Goal: Transaction & Acquisition: Book appointment/travel/reservation

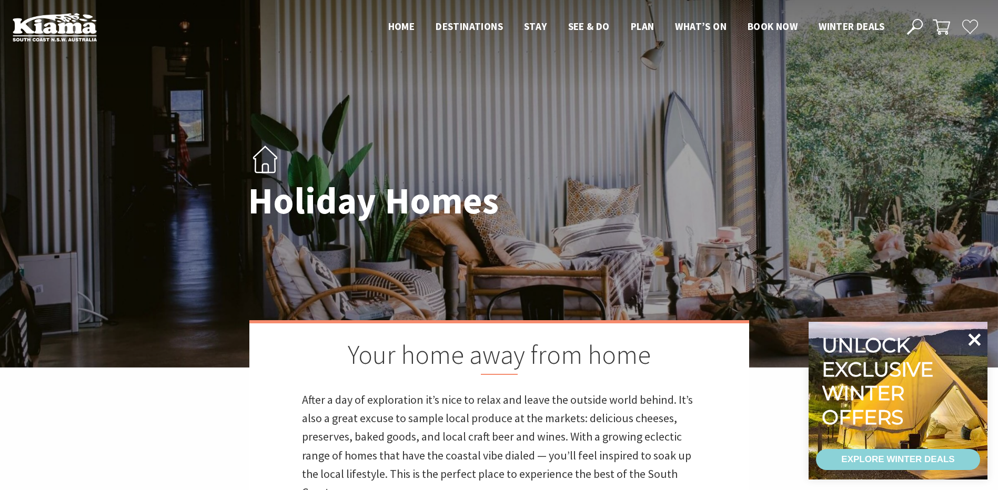
click at [980, 338] on icon at bounding box center [974, 339] width 25 height 25
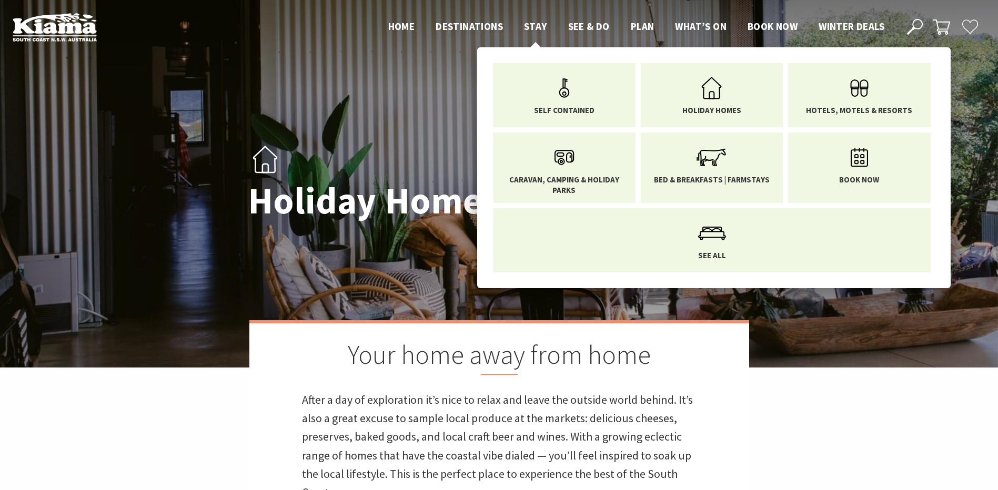
click at [535, 28] on span "Stay" at bounding box center [535, 26] width 23 height 13
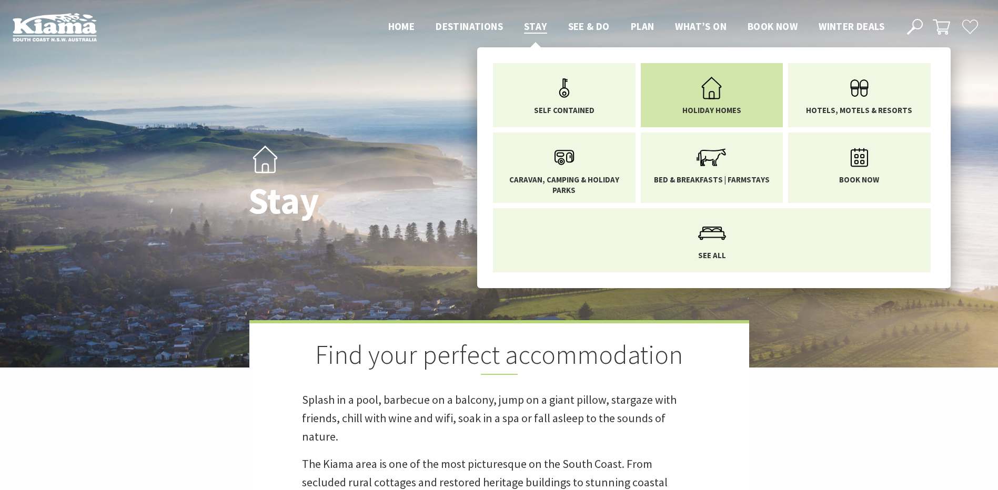
click at [719, 96] on use "Main Menu" at bounding box center [712, 88] width 20 height 22
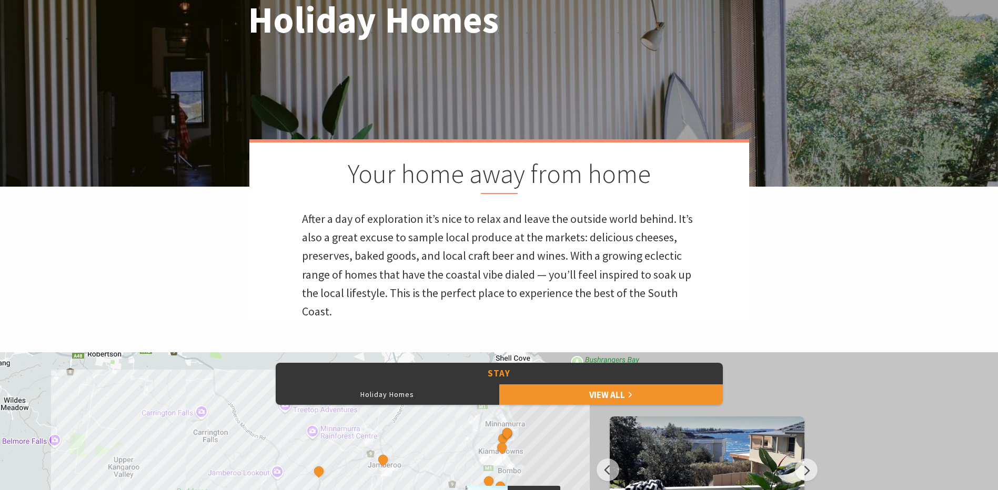
scroll to position [368, 0]
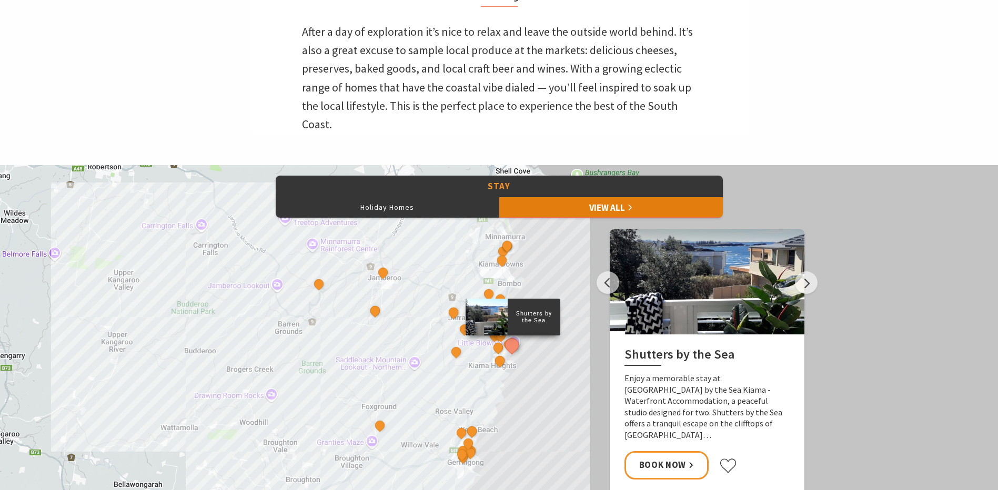
click at [613, 207] on link "View All" at bounding box center [611, 207] width 224 height 21
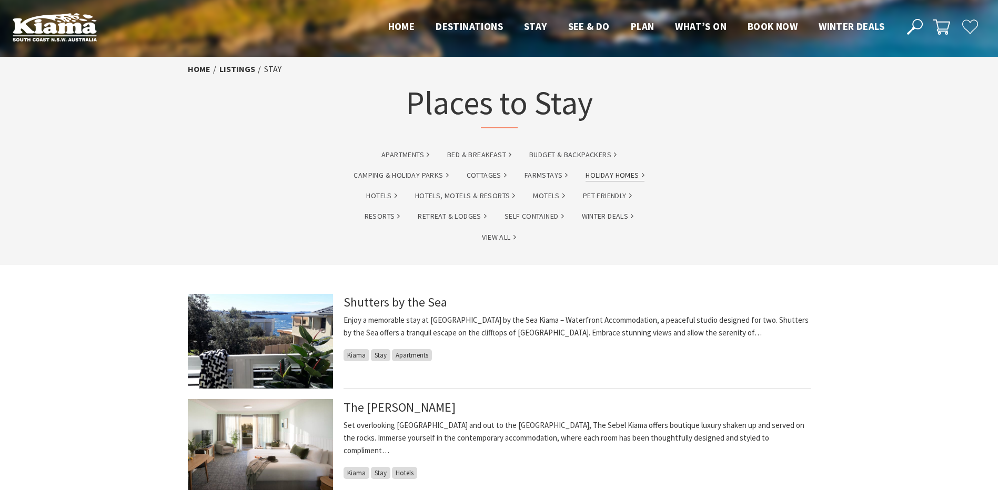
click at [609, 173] on link "Holiday Homes" at bounding box center [615, 175] width 58 height 12
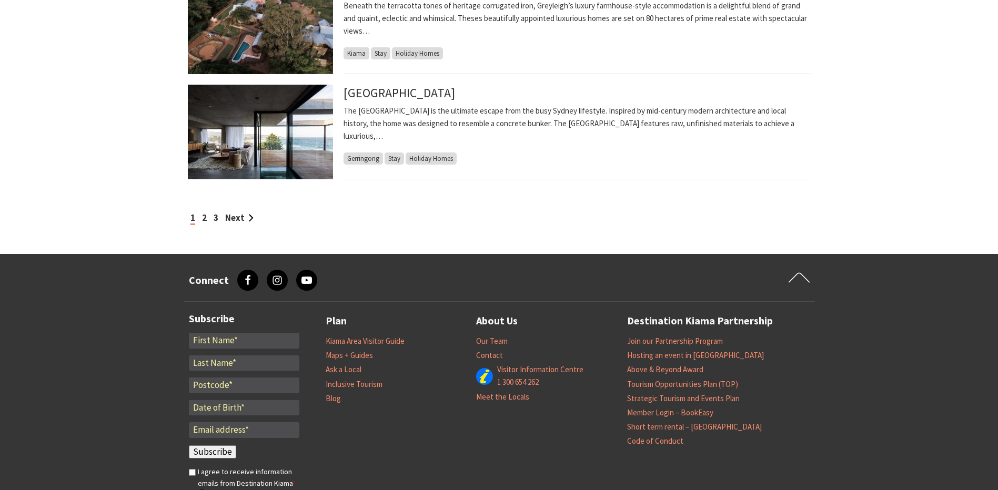
scroll to position [1000, 0]
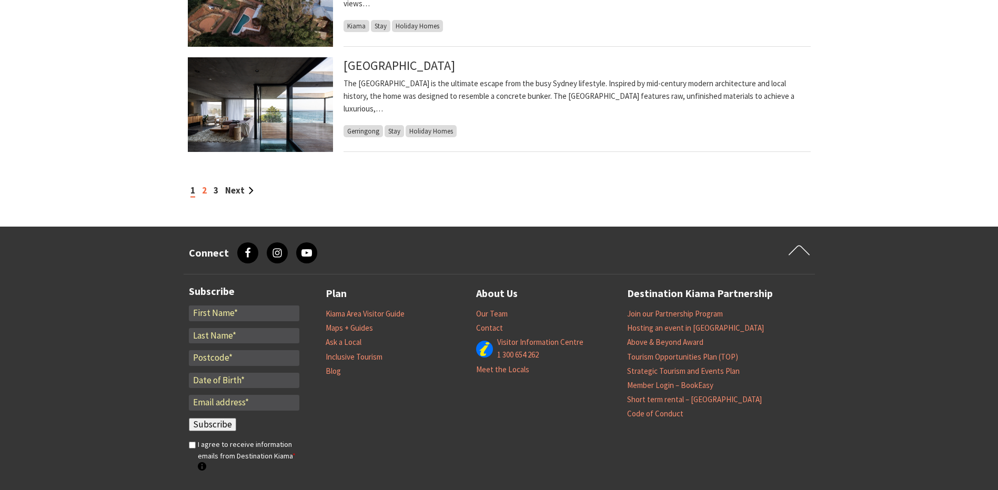
click at [206, 191] on link "2" at bounding box center [204, 191] width 5 height 12
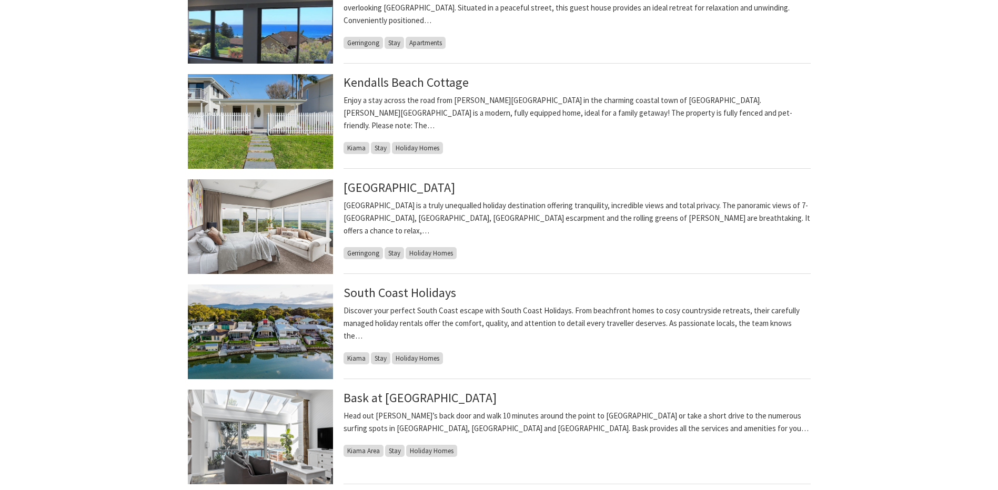
scroll to position [474, 0]
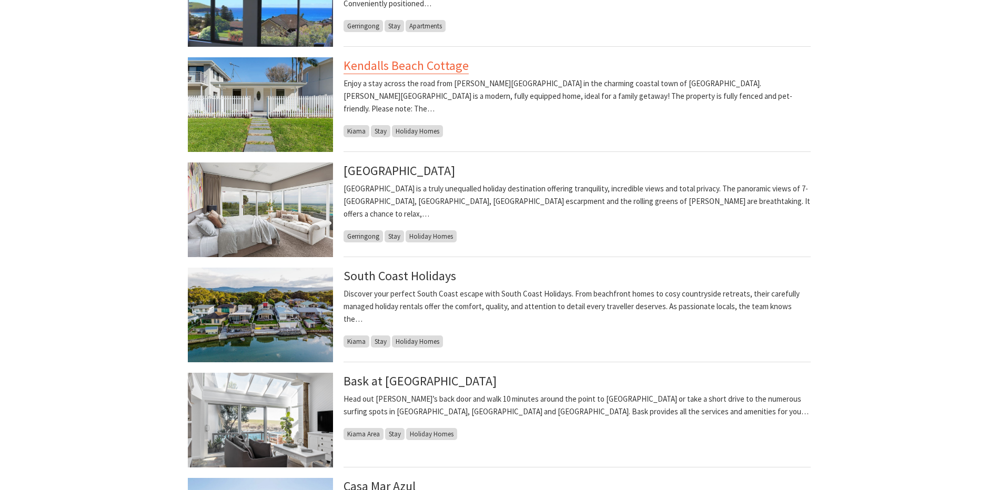
click at [395, 66] on link "Kendalls Beach Cottage" at bounding box center [406, 65] width 125 height 17
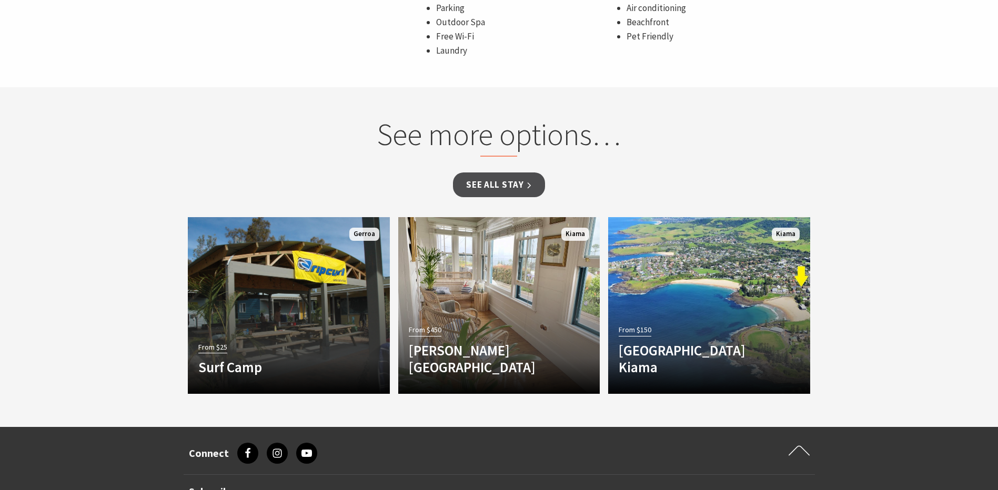
scroll to position [684, 0]
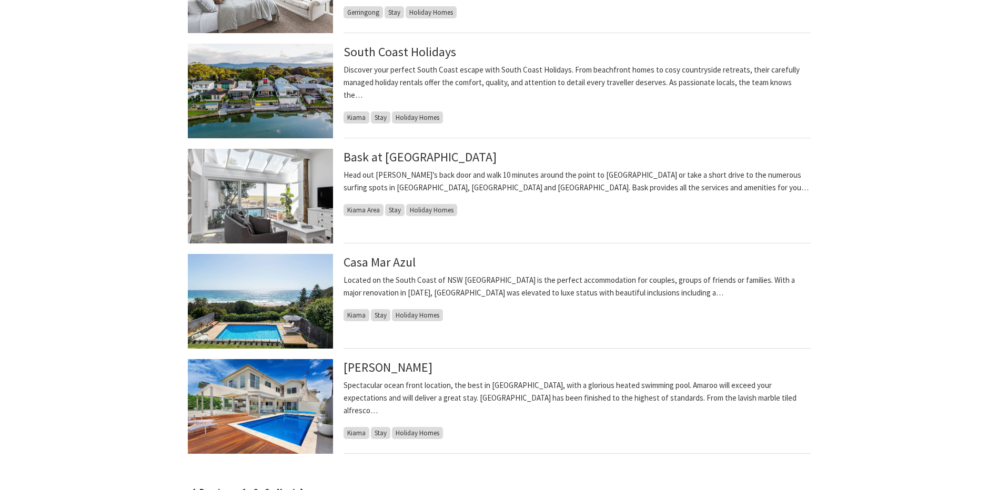
scroll to position [737, 0]
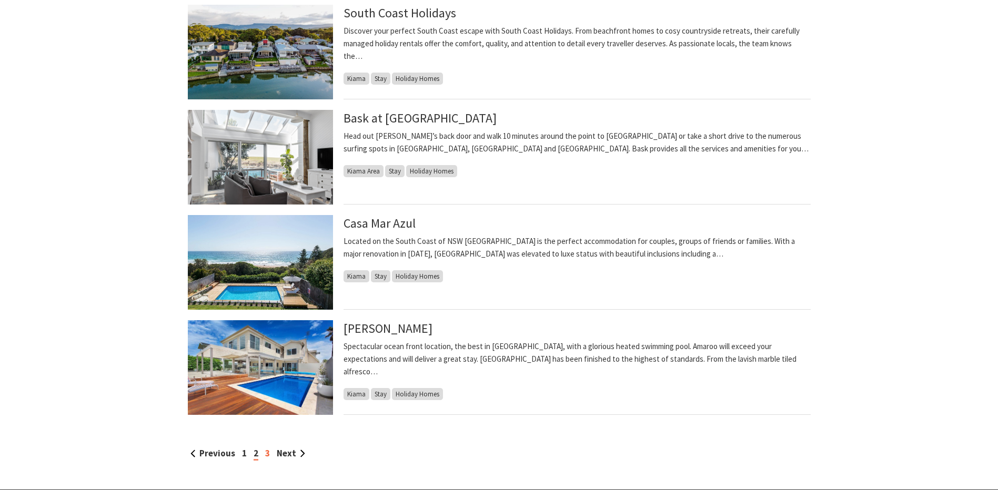
click at [266, 455] on link "3" at bounding box center [267, 454] width 5 height 12
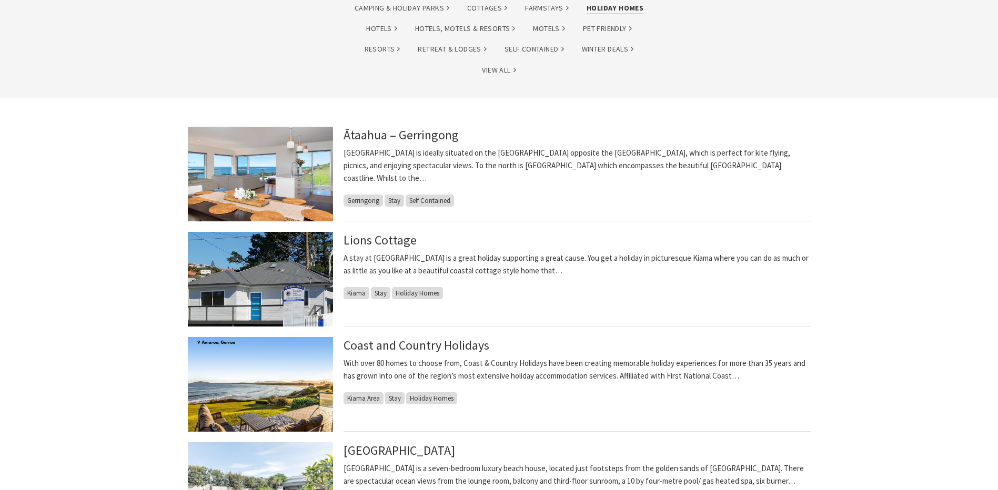
scroll to position [158, 0]
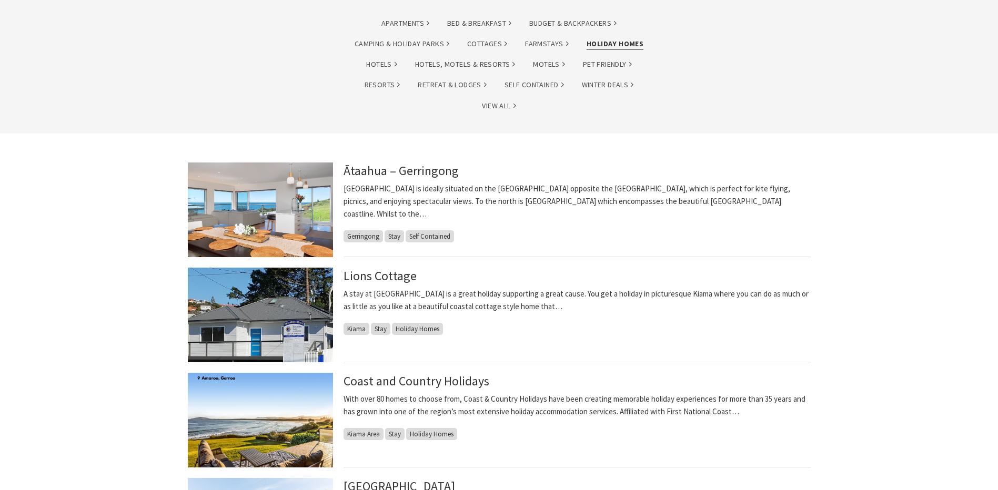
click at [304, 224] on img at bounding box center [260, 210] width 145 height 95
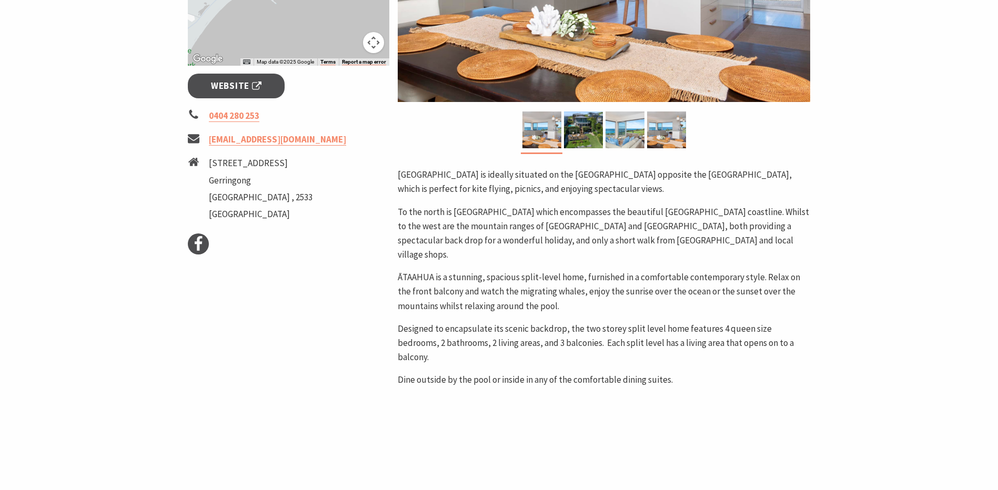
scroll to position [210, 0]
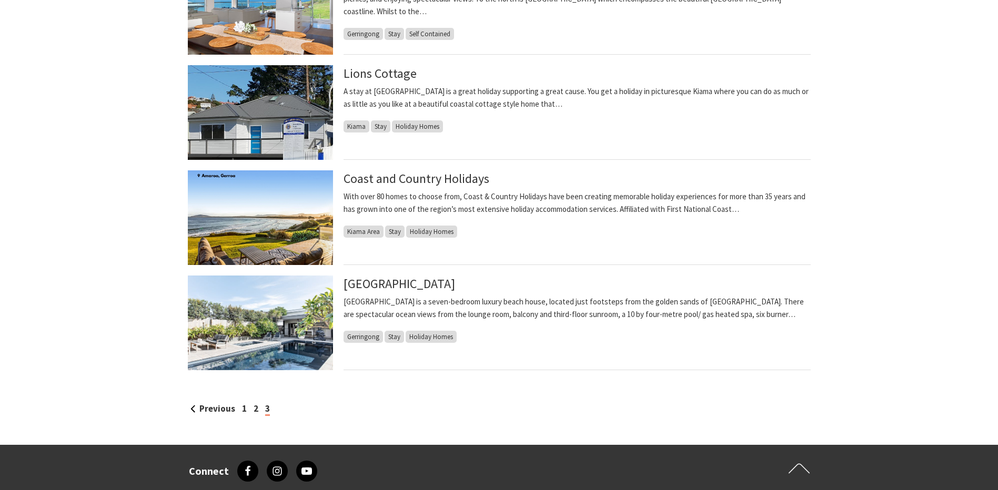
scroll to position [368, 0]
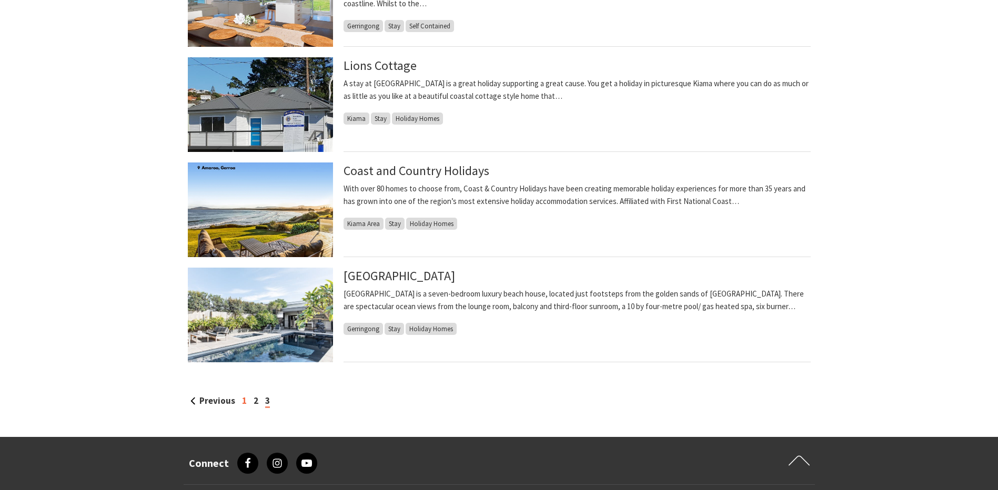
click at [245, 400] on link "1" at bounding box center [244, 401] width 5 height 12
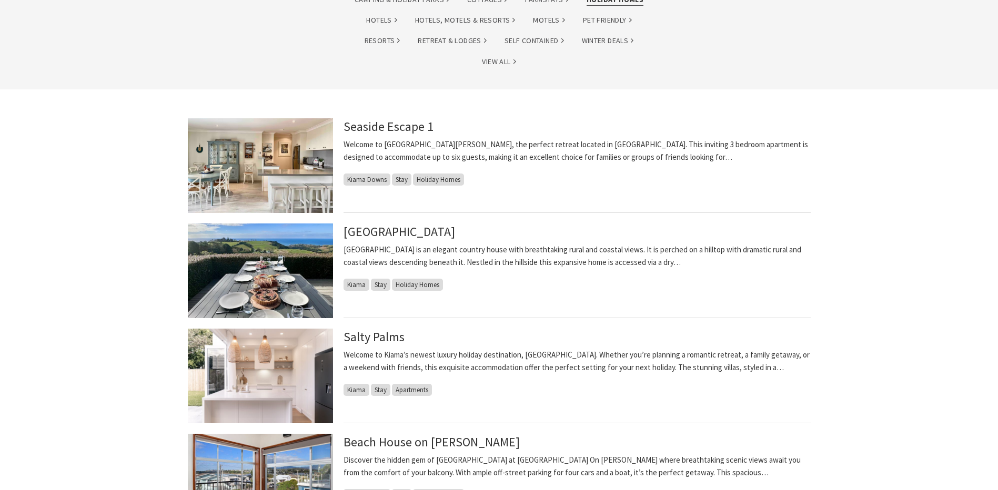
scroll to position [210, 0]
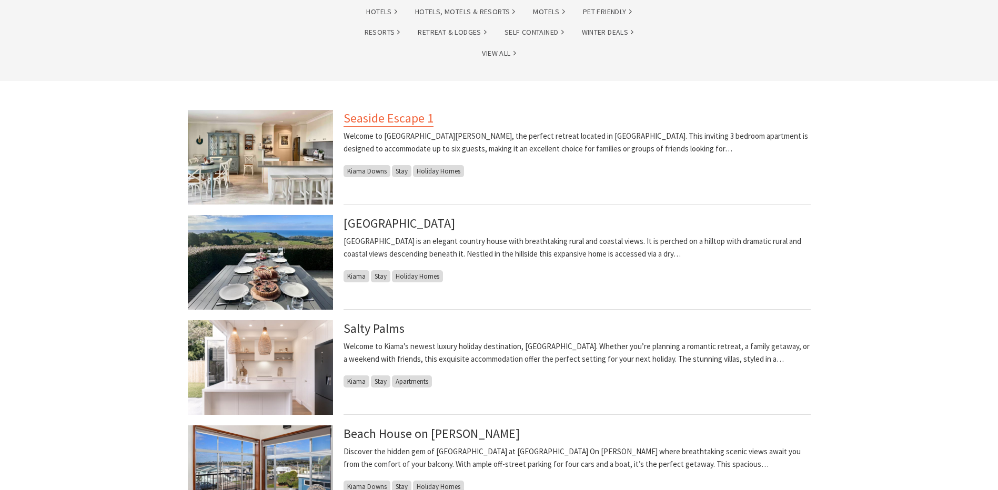
click at [430, 118] on link "Seaside Escape 1" at bounding box center [389, 118] width 90 height 17
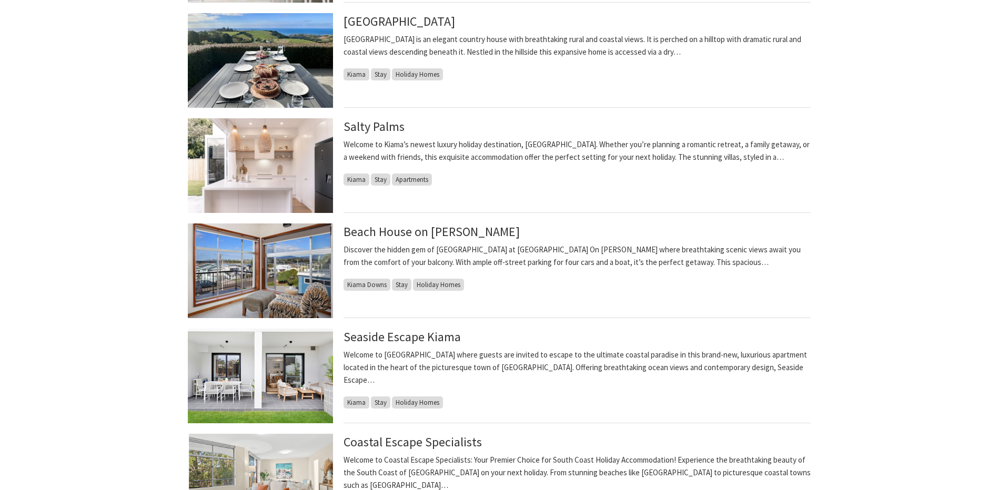
scroll to position [421, 0]
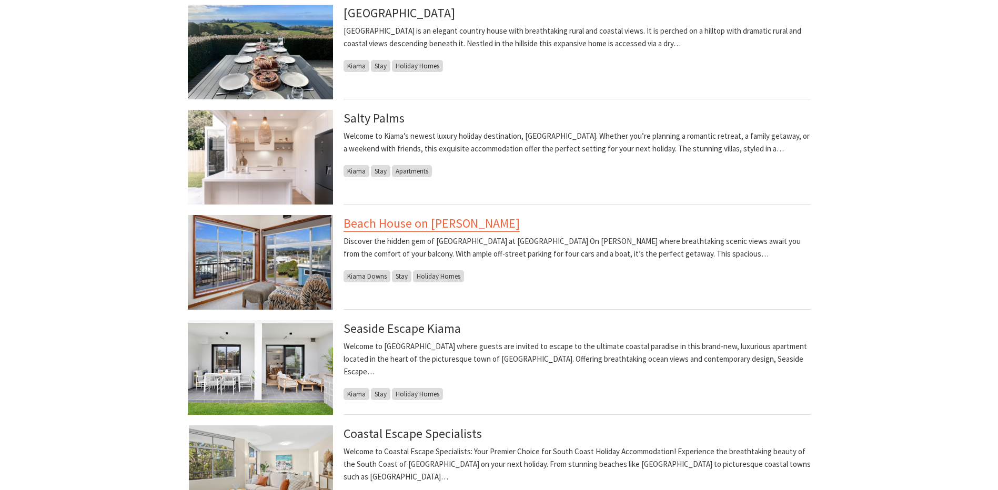
click at [407, 225] on link "Beach House on [PERSON_NAME]" at bounding box center [432, 223] width 176 height 17
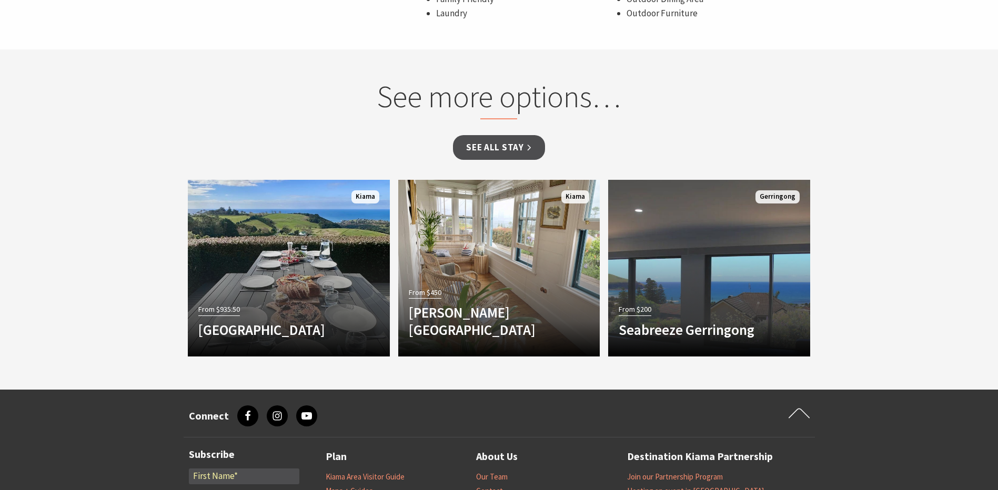
scroll to position [789, 0]
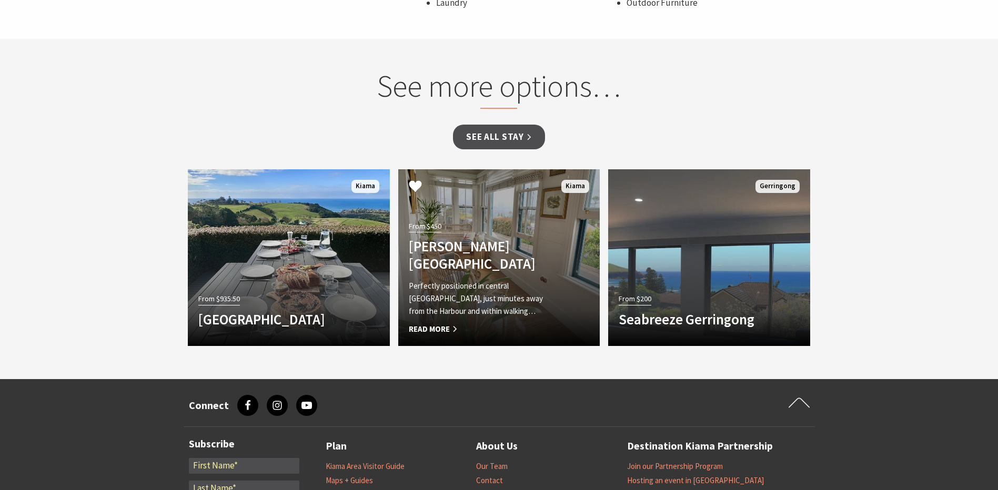
click at [511, 297] on p "Perfectly positioned in central [GEOGRAPHIC_DATA], just minutes away from the H…" at bounding box center [484, 299] width 151 height 38
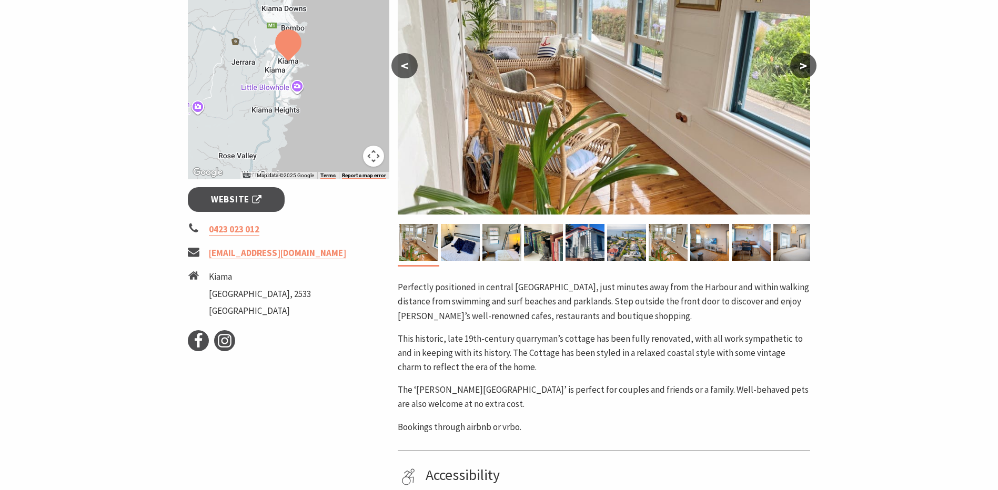
scroll to position [158, 0]
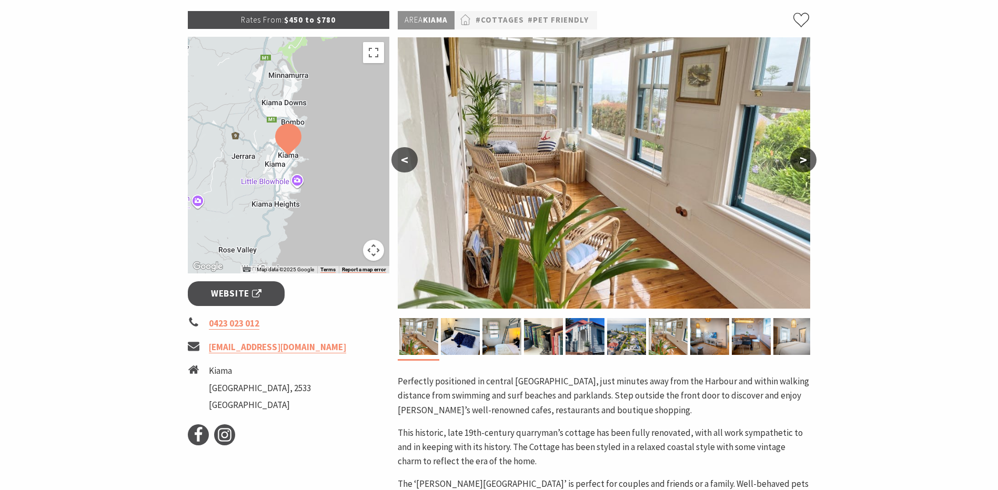
click at [803, 159] on button ">" at bounding box center [803, 159] width 26 height 25
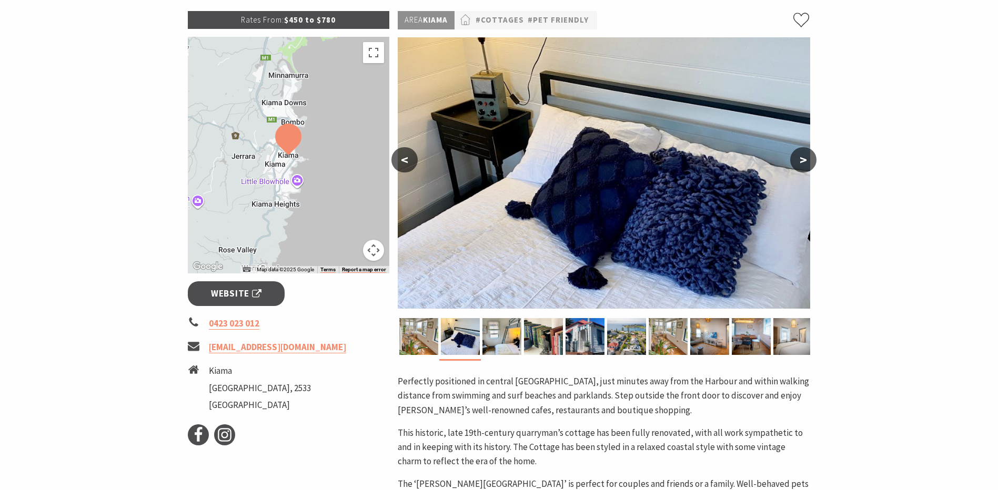
click at [803, 160] on button ">" at bounding box center [803, 159] width 26 height 25
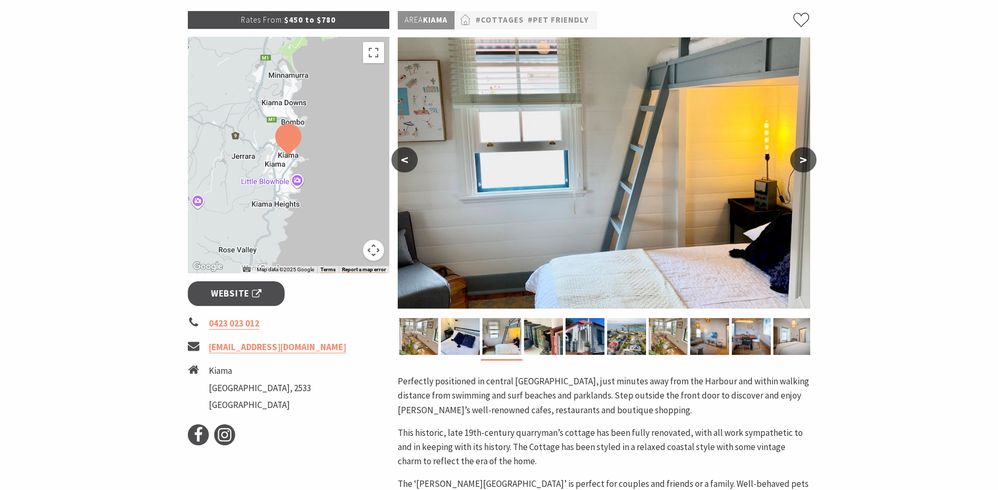
click at [803, 160] on button ">" at bounding box center [803, 159] width 26 height 25
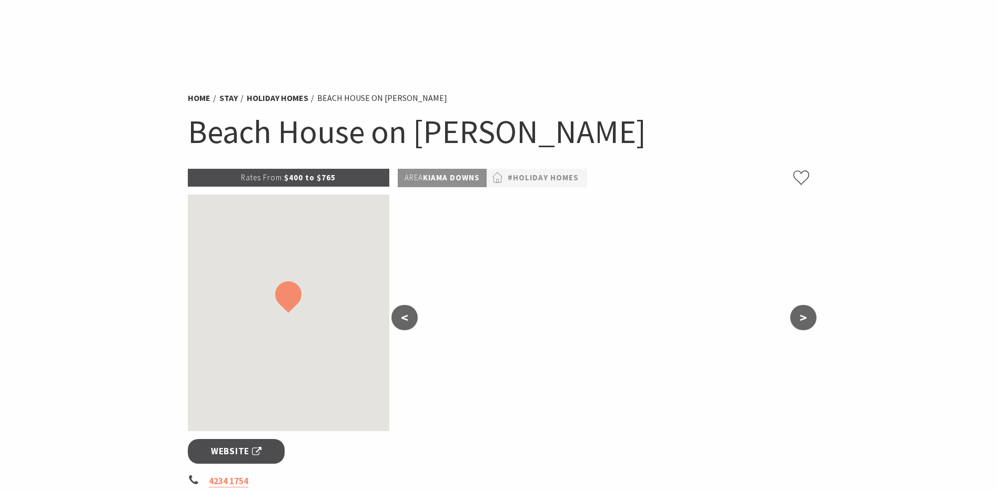
scroll to position [789, 0]
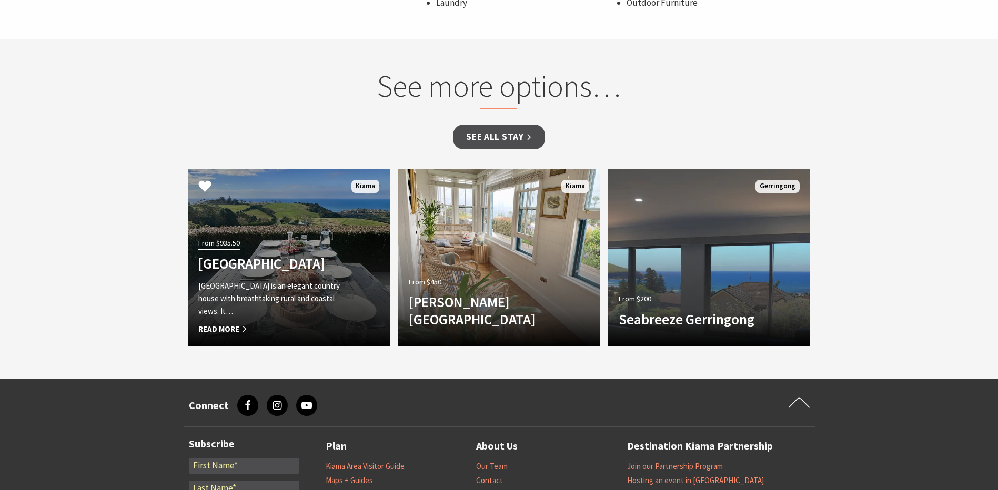
click at [347, 274] on div "From $935.50 [GEOGRAPHIC_DATA] [GEOGRAPHIC_DATA] is an elegant country house wi…" at bounding box center [274, 286] width 172 height 100
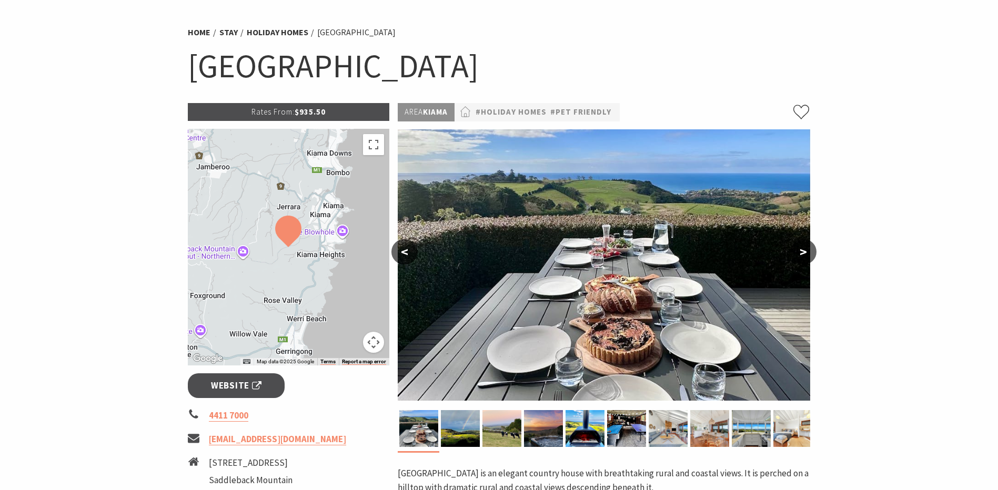
scroll to position [210, 0]
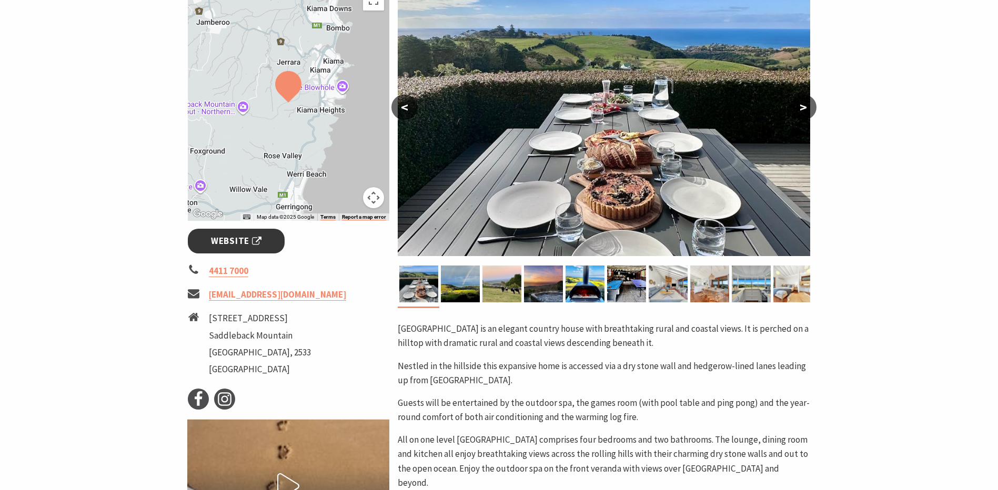
click at [244, 240] on span "Website" at bounding box center [236, 241] width 51 height 14
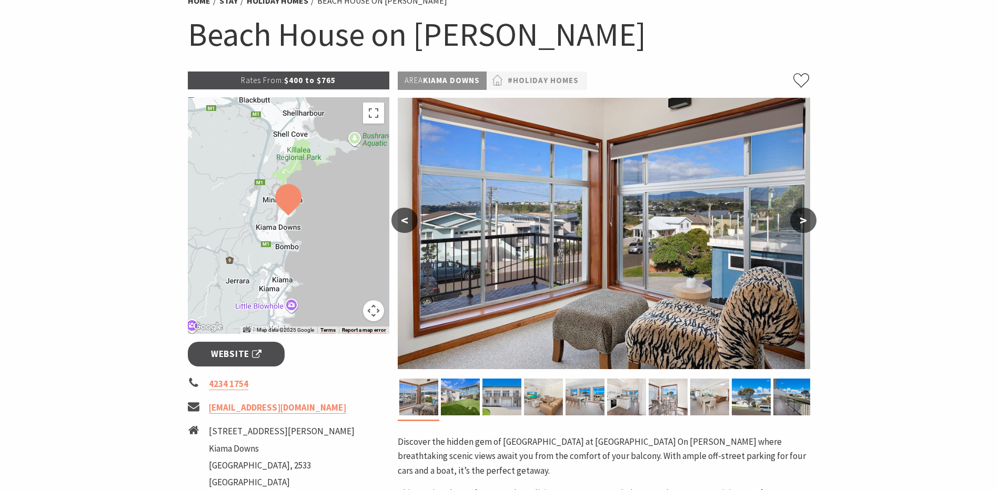
scroll to position [105, 0]
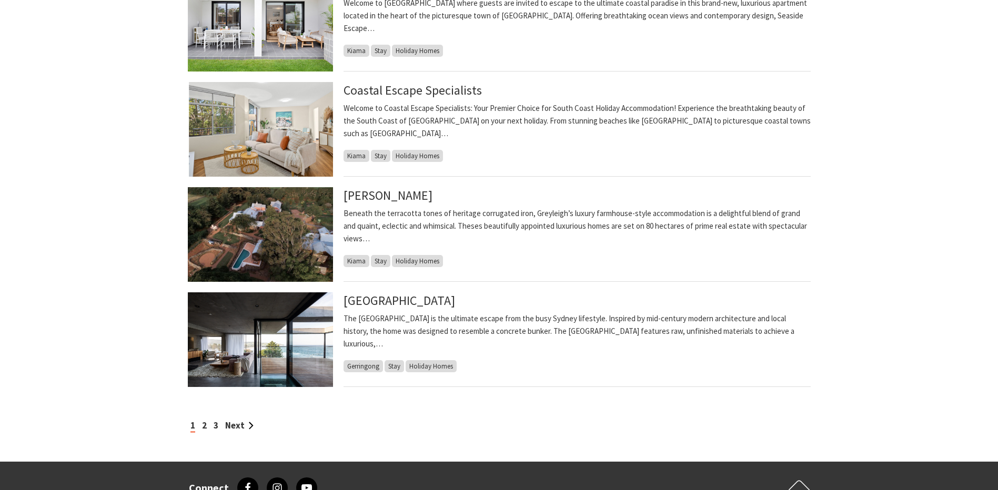
scroll to position [842, 0]
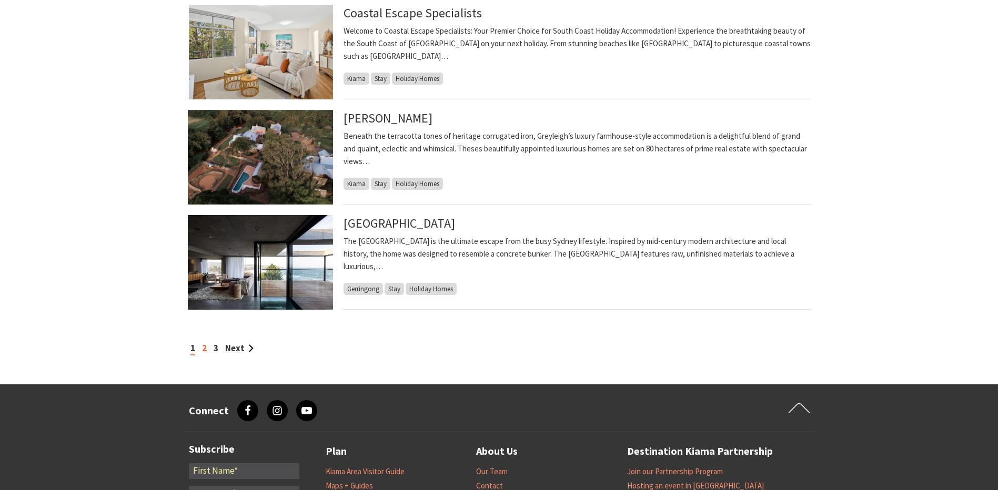
click at [202, 350] on link "2" at bounding box center [204, 349] width 5 height 12
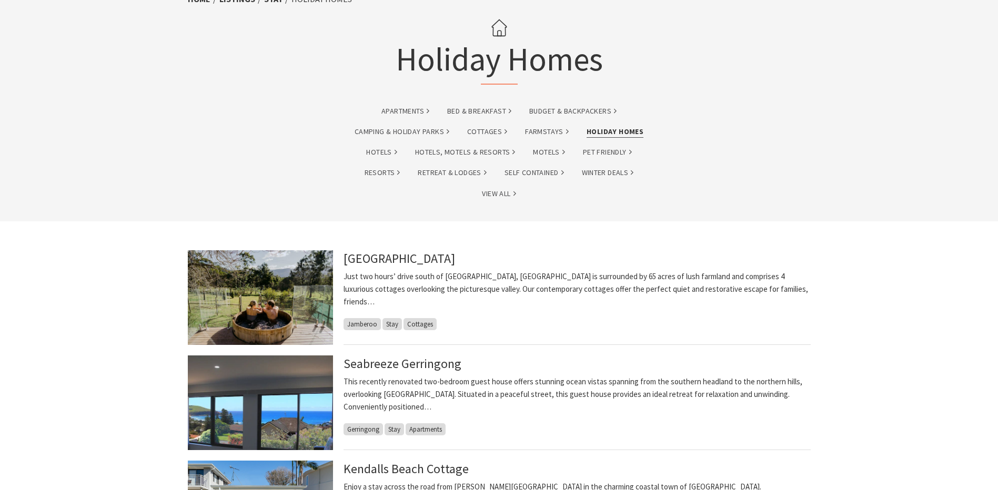
scroll to position [210, 0]
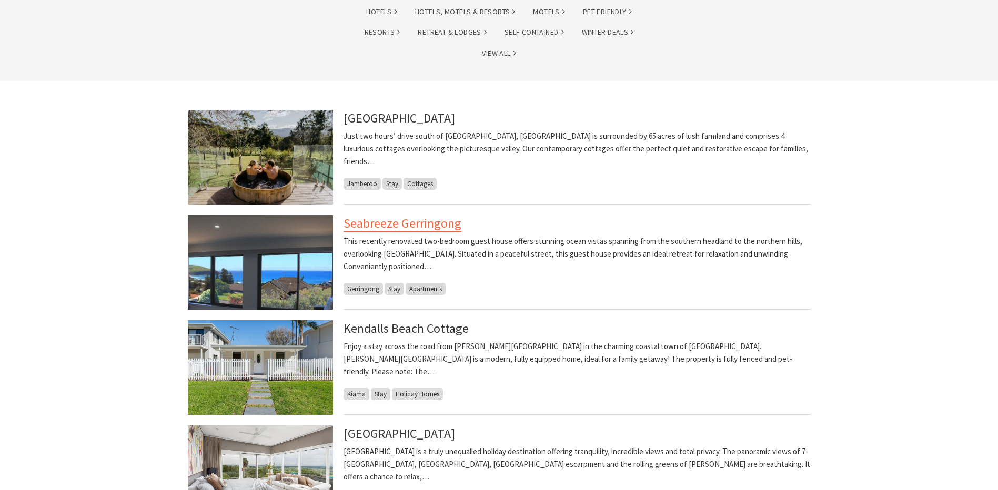
click at [421, 225] on link "Seabreeze Gerringong" at bounding box center [403, 223] width 118 height 17
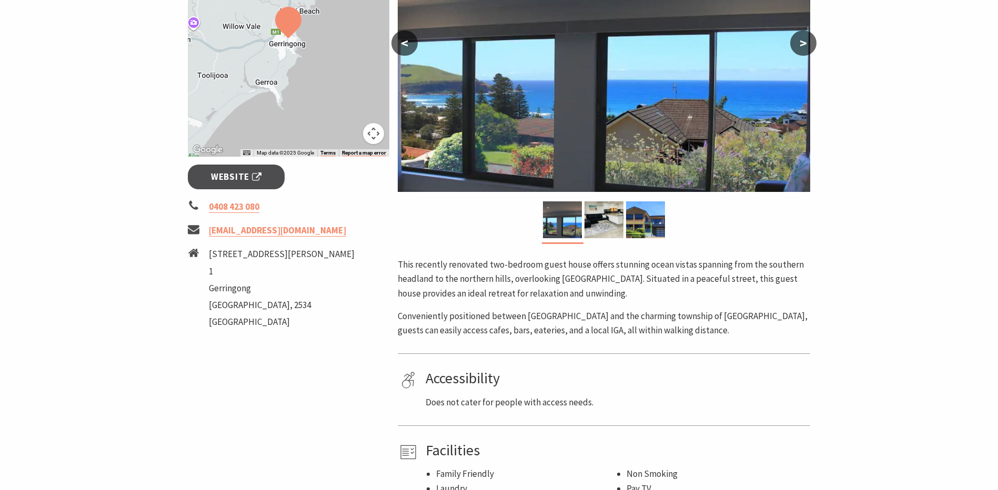
scroll to position [210, 0]
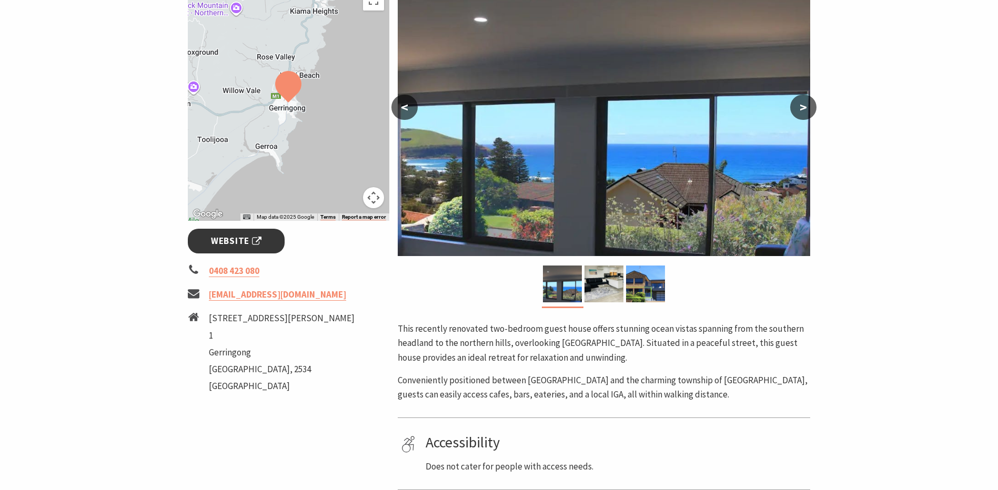
click at [242, 236] on span "Website" at bounding box center [236, 241] width 51 height 14
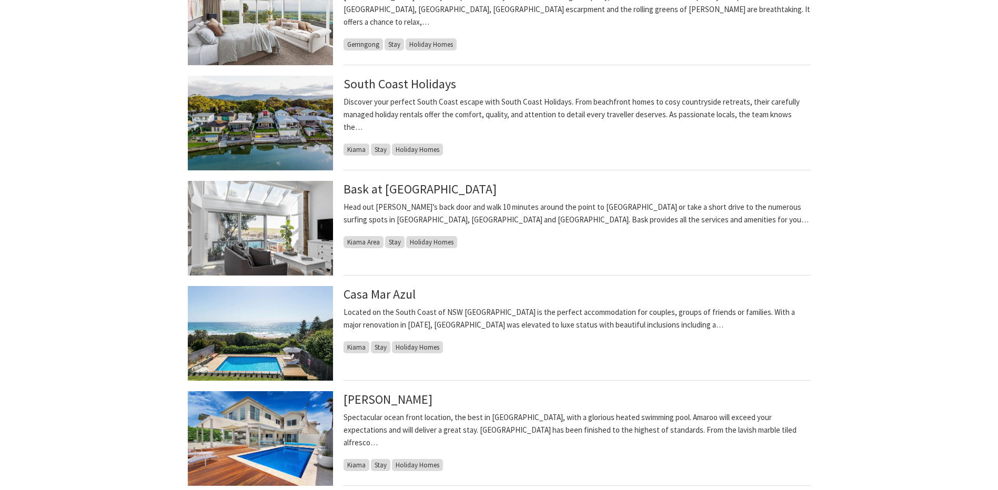
scroll to position [684, 0]
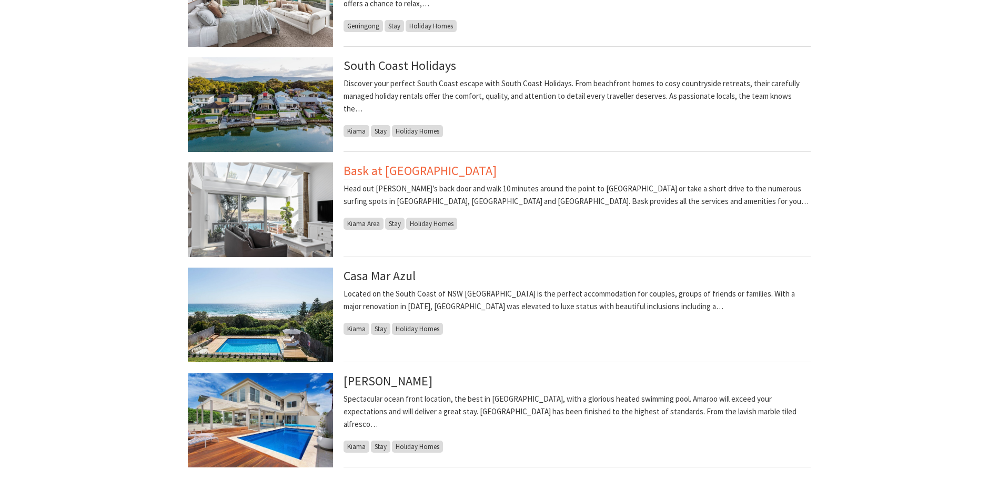
click at [415, 167] on link "Bask at [GEOGRAPHIC_DATA]" at bounding box center [420, 171] width 153 height 17
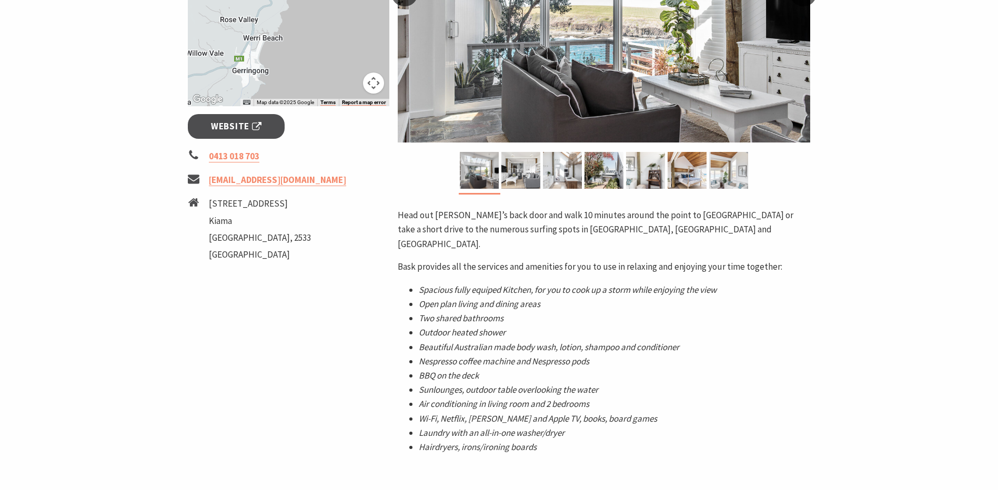
scroll to position [105, 0]
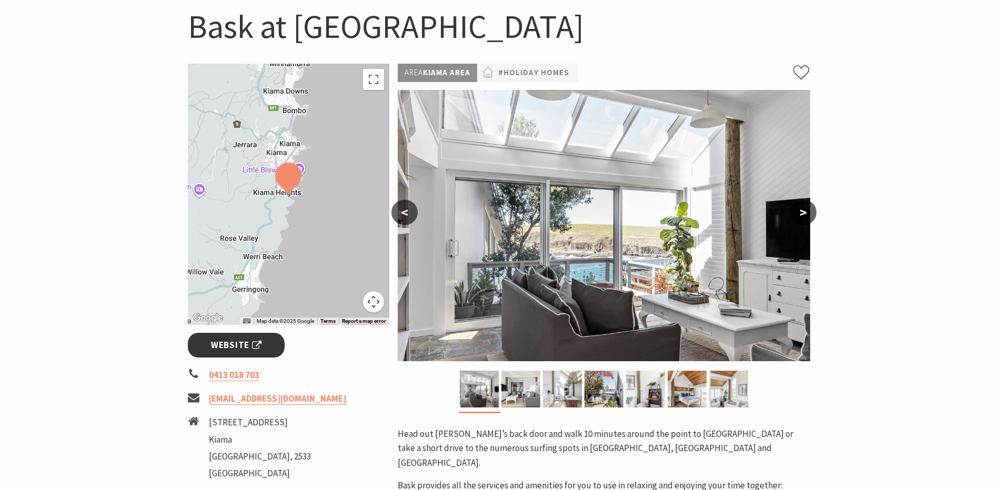
click at [242, 333] on link "Website" at bounding box center [236, 345] width 97 height 25
